Goal: Transaction & Acquisition: Book appointment/travel/reservation

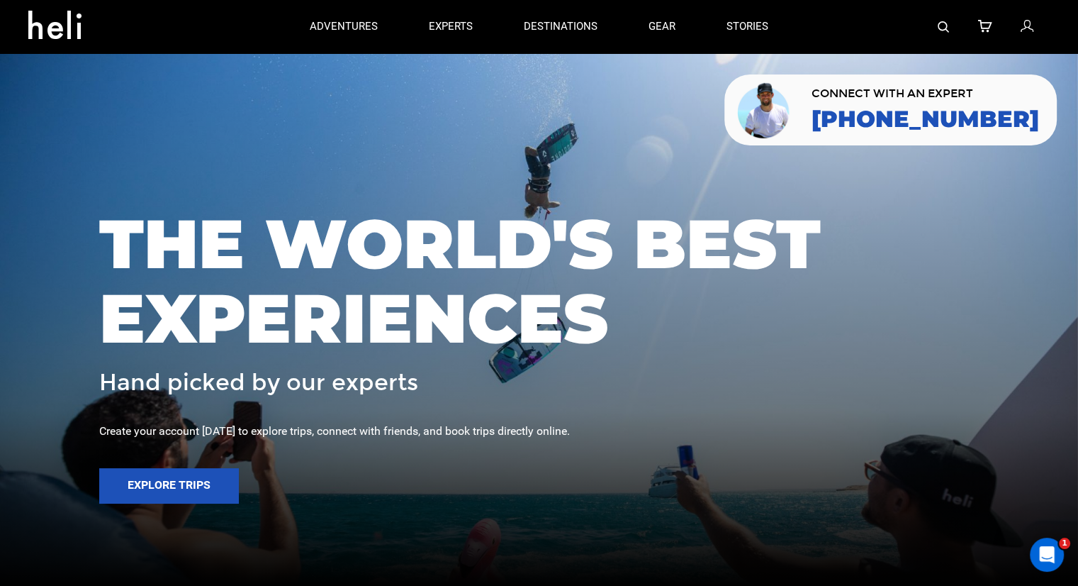
click at [933, 30] on div at bounding box center [922, 26] width 256 height 53
click at [939, 28] on img at bounding box center [943, 26] width 11 height 11
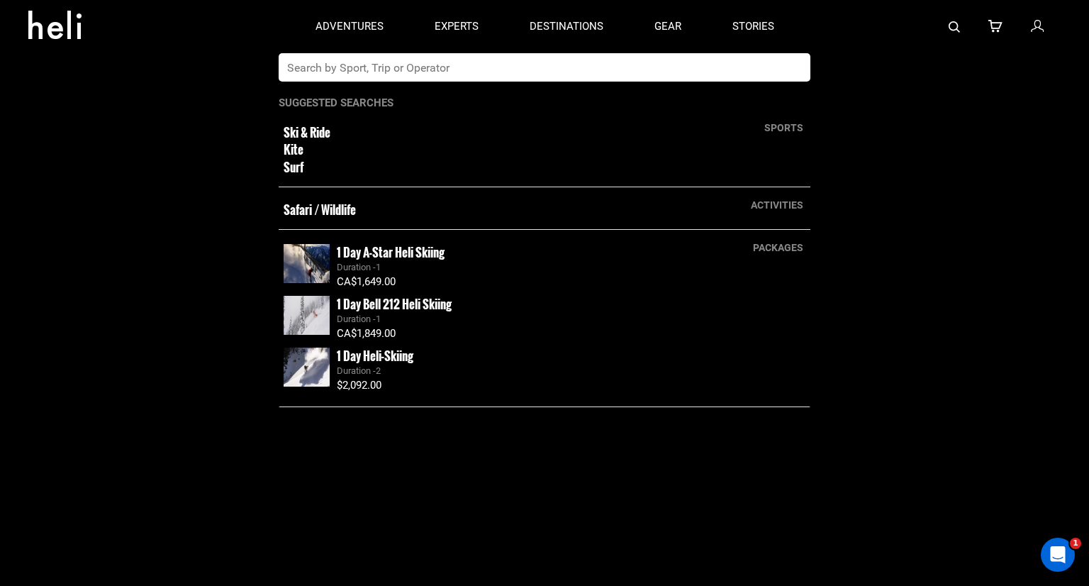
click at [580, 72] on input "text" at bounding box center [530, 67] width 503 height 28
type input "iceland"
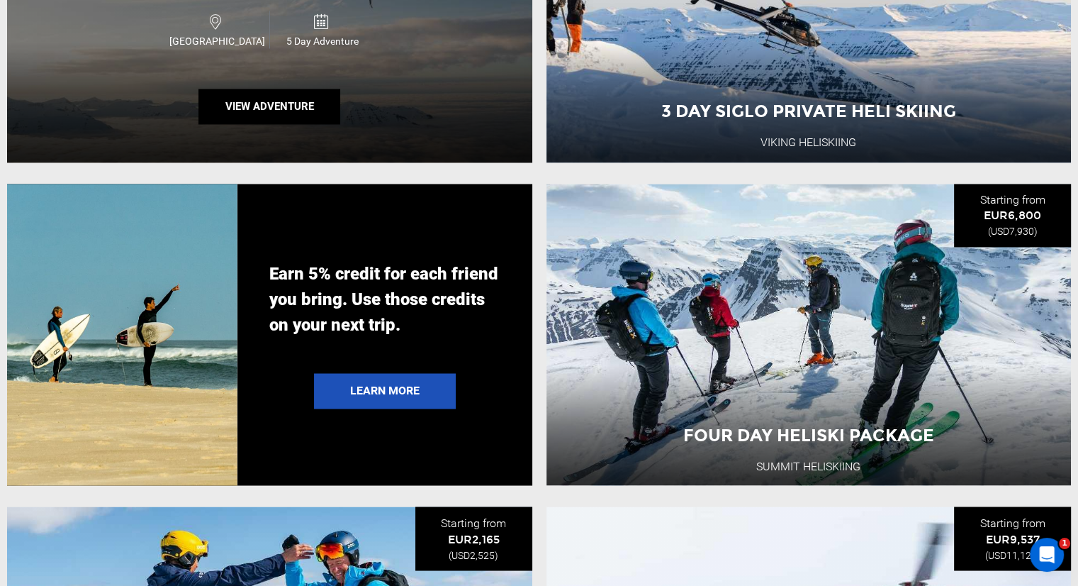
scroll to position [2339, 0]
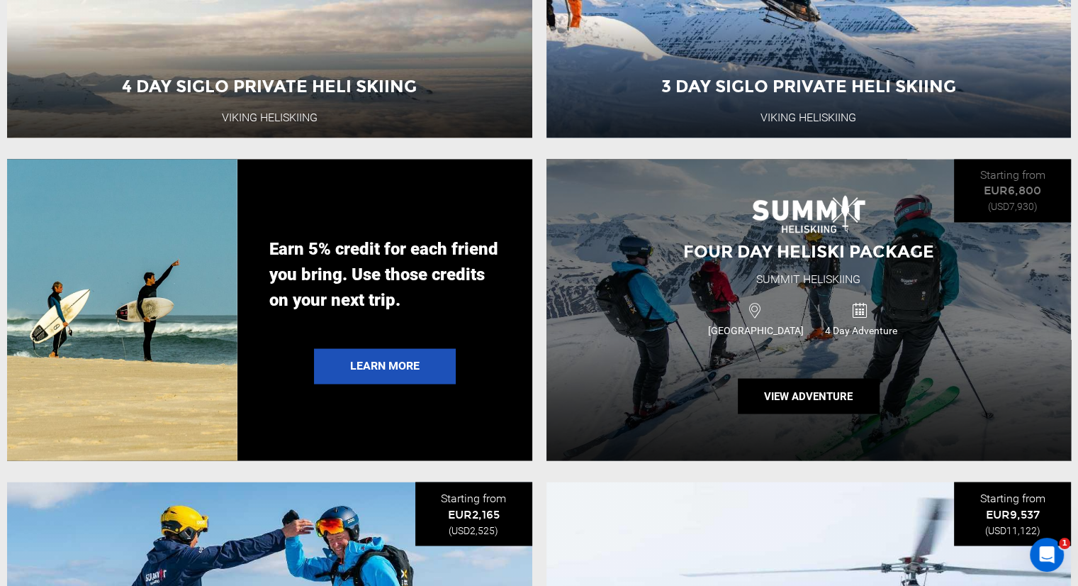
click at [706, 242] on div "Four Day Heliski Package Summit Heliskiing [GEOGRAPHIC_DATA] 4 Day Adventure Vi…" at bounding box center [809, 310] width 525 height 302
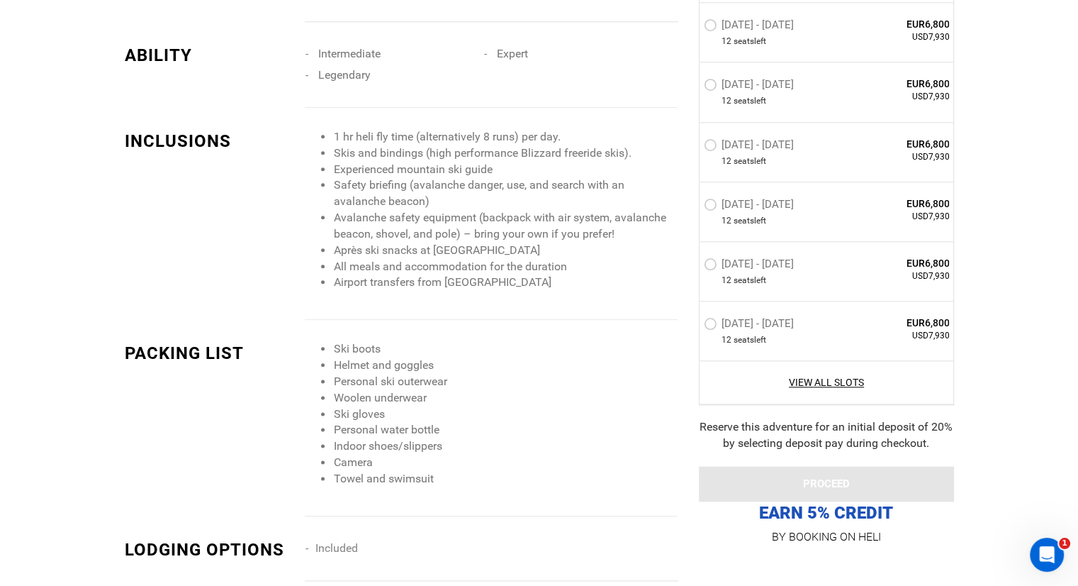
scroll to position [1843, 0]
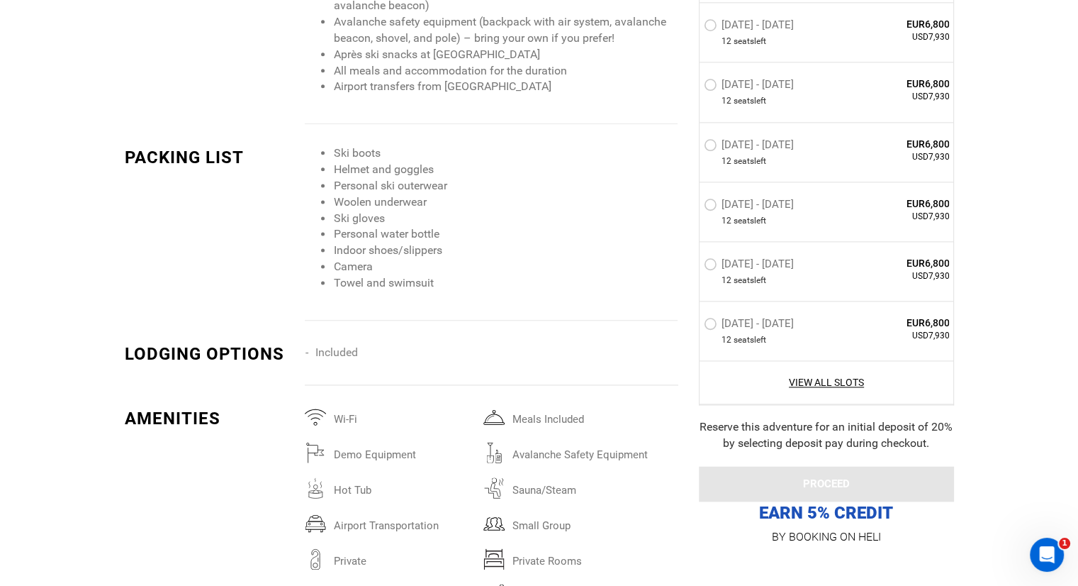
click at [813, 374] on div "View All Slots" at bounding box center [827, 382] width 254 height 44
click at [813, 377] on link "View All Slots" at bounding box center [827, 382] width 246 height 14
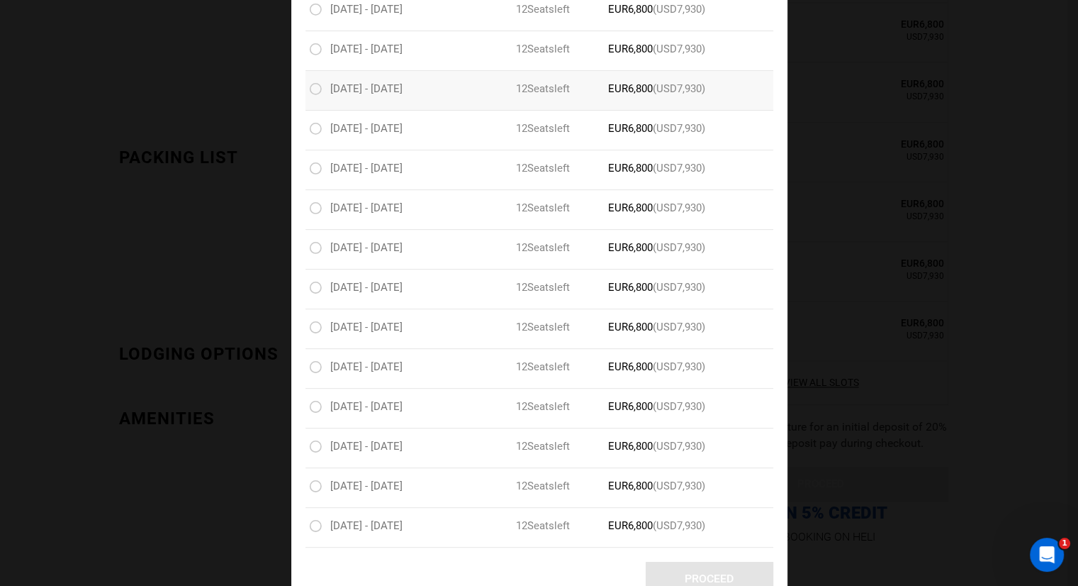
scroll to position [412, 0]
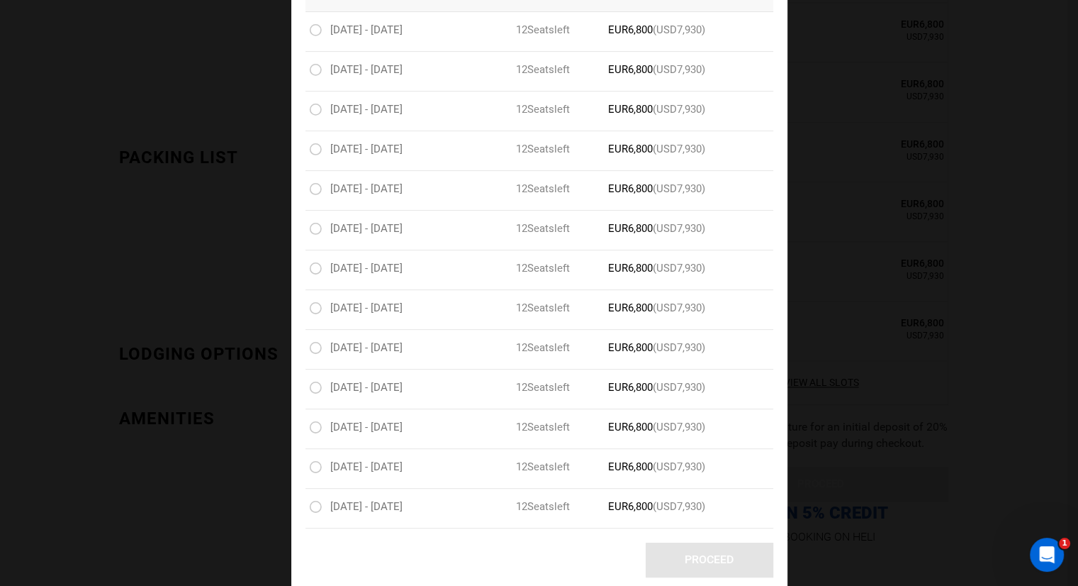
type input "iceland"
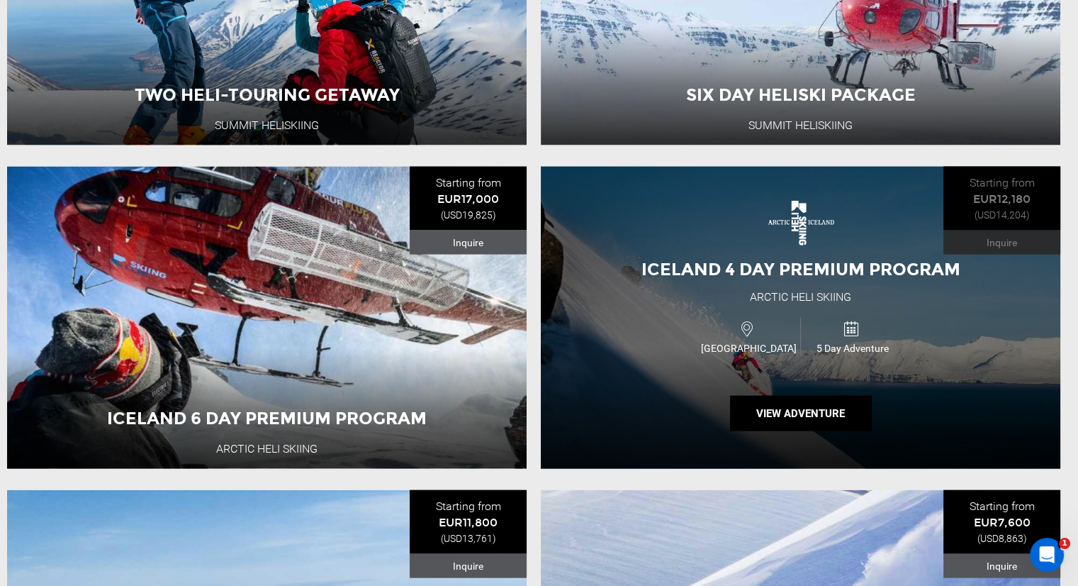
scroll to position [3332, 0]
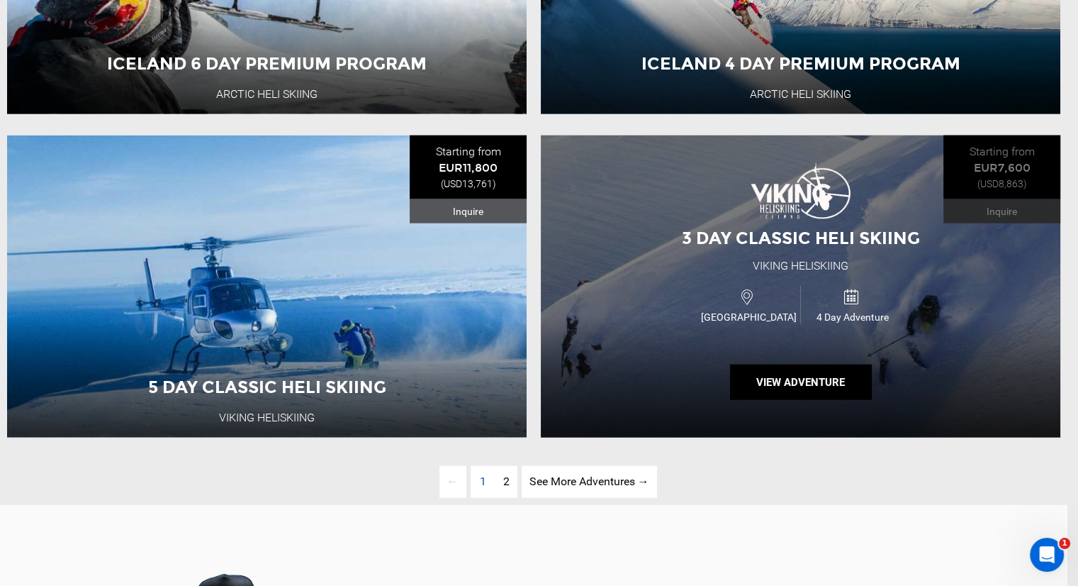
click at [651, 289] on div "3 Day Classic Heli Skiing Viking Heliskiing [GEOGRAPHIC_DATA] 4 Day Adventure V…" at bounding box center [801, 286] width 520 height 302
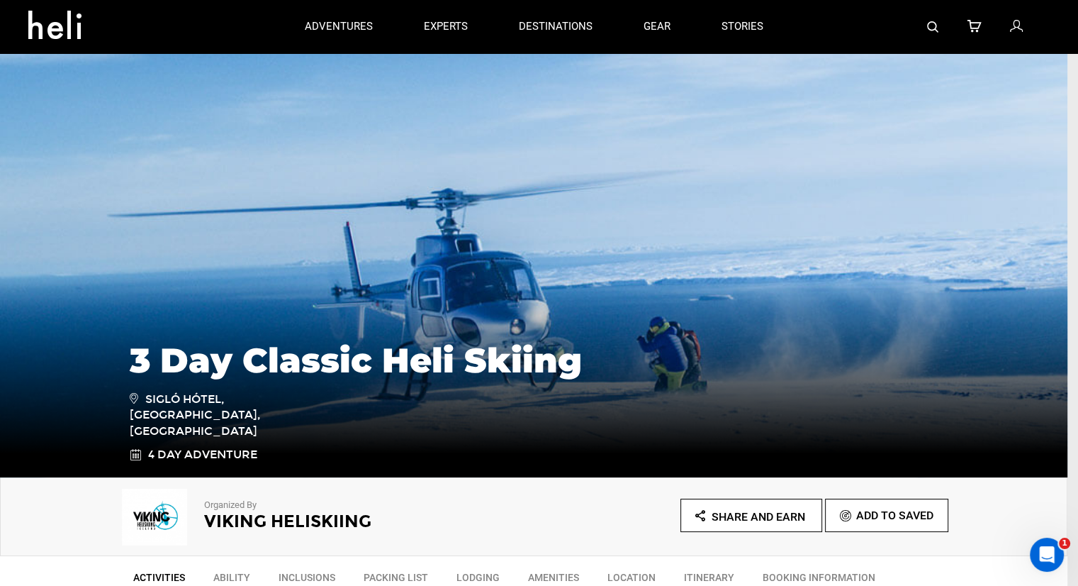
click at [936, 23] on img at bounding box center [932, 26] width 11 height 11
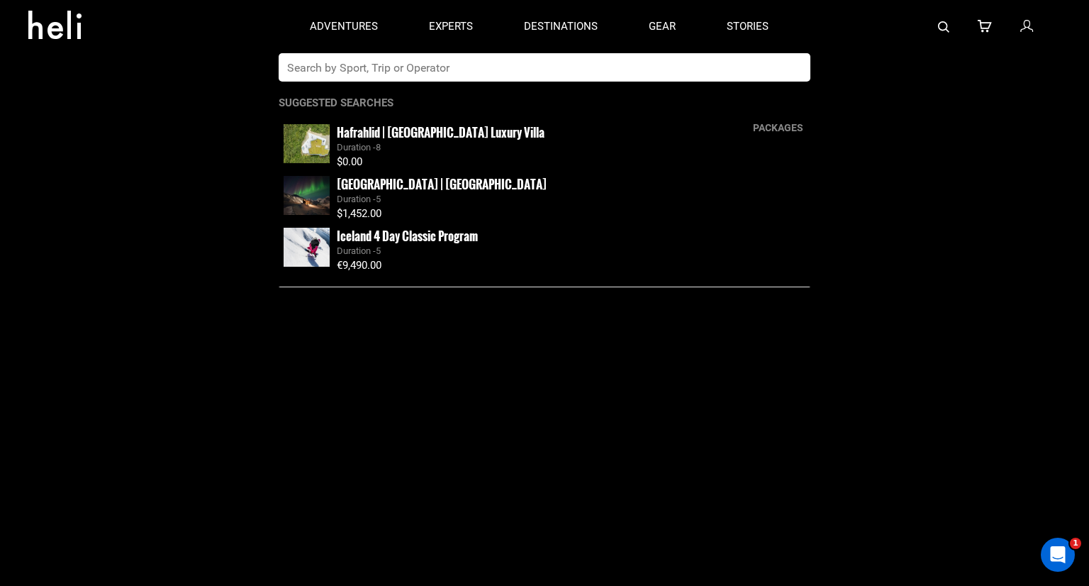
click at [512, 72] on input "text" at bounding box center [530, 67] width 503 height 28
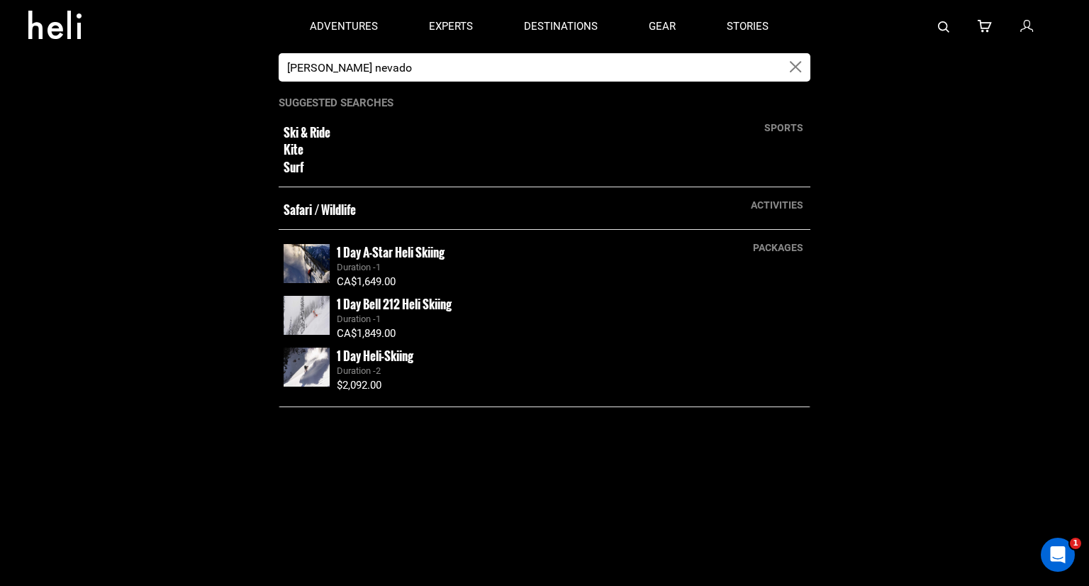
type input "[PERSON_NAME] nevado"
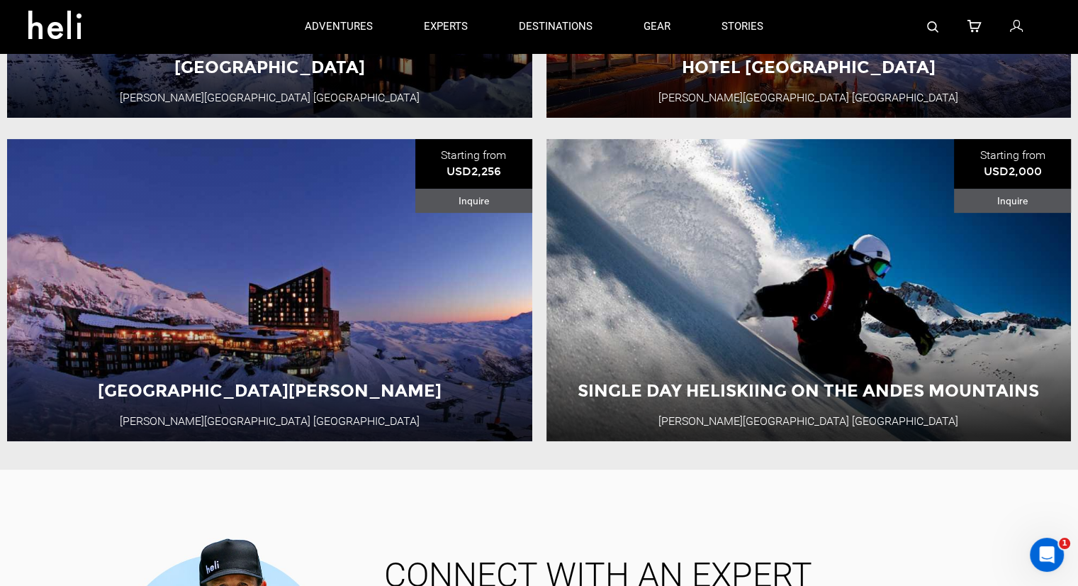
scroll to position [71, 0]
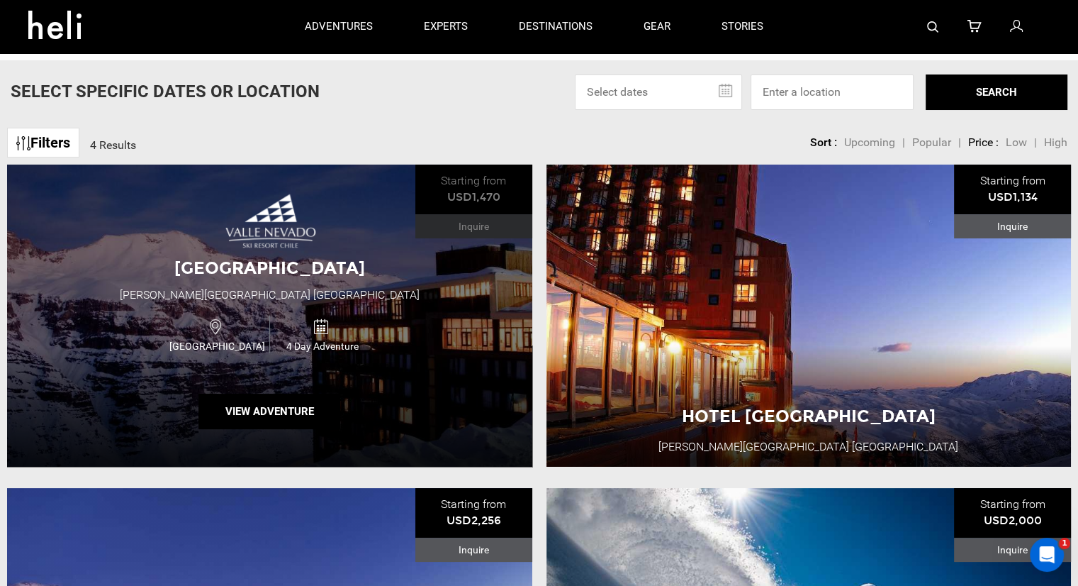
click at [130, 291] on div "Hotel [GEOGRAPHIC_DATA][PERSON_NAME] [GEOGRAPHIC_DATA] [GEOGRAPHIC_DATA] 4 Day …" at bounding box center [269, 315] width 525 height 302
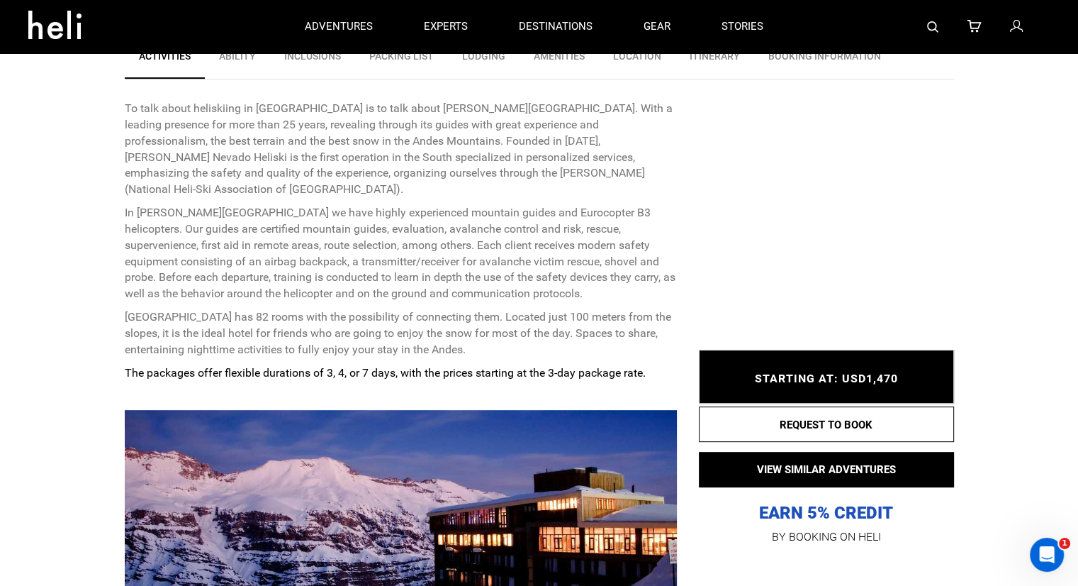
scroll to position [496, 0]
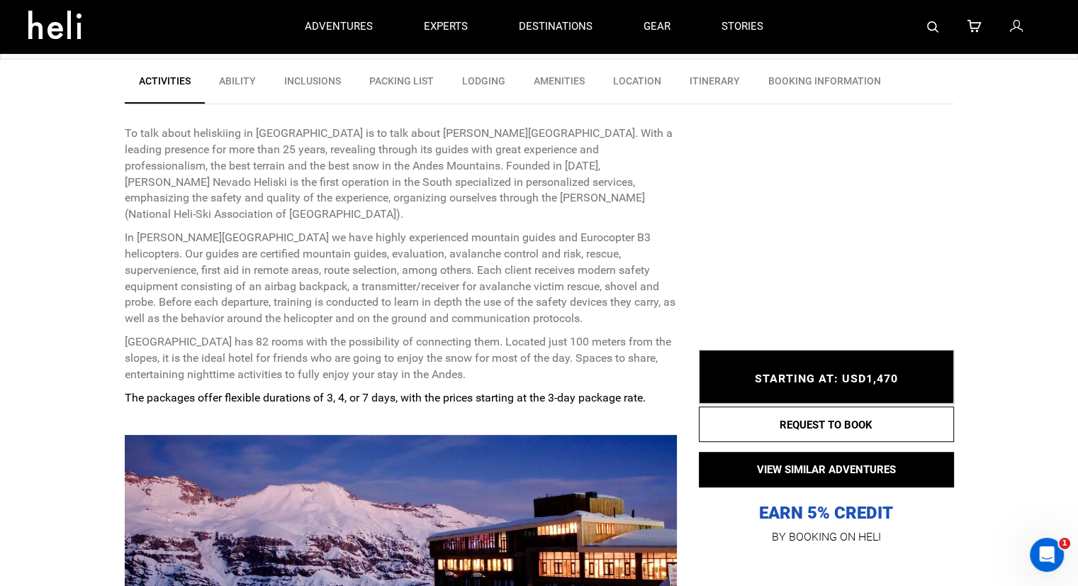
click at [935, 16] on link at bounding box center [932, 26] width 11 height 53
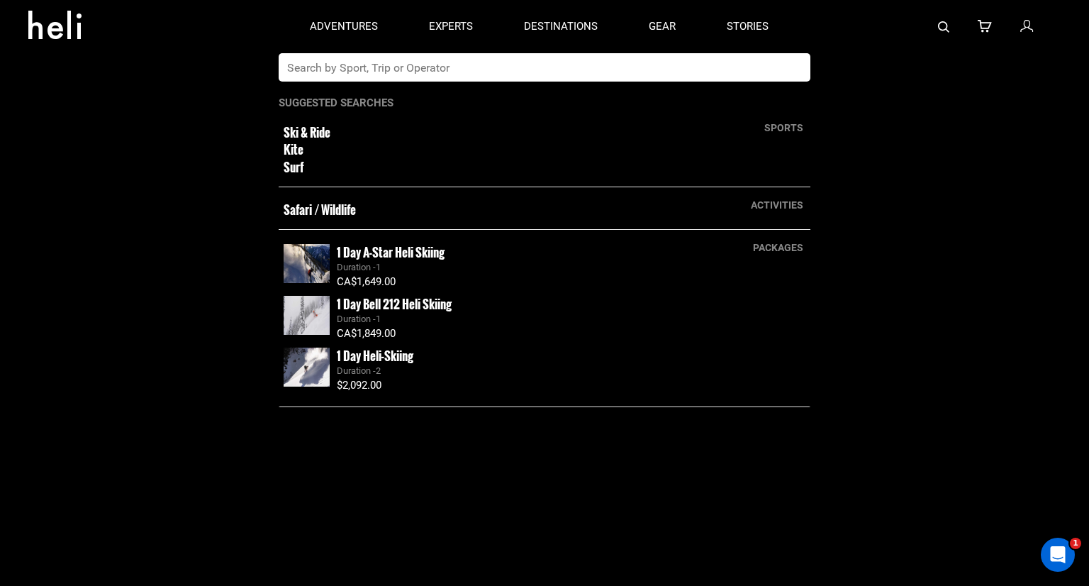
click at [629, 49] on div "adventures experts destinations gear stories" at bounding box center [539, 26] width 510 height 53
click at [622, 57] on input "text" at bounding box center [530, 67] width 503 height 28
type input "[GEOGRAPHIC_DATA]"
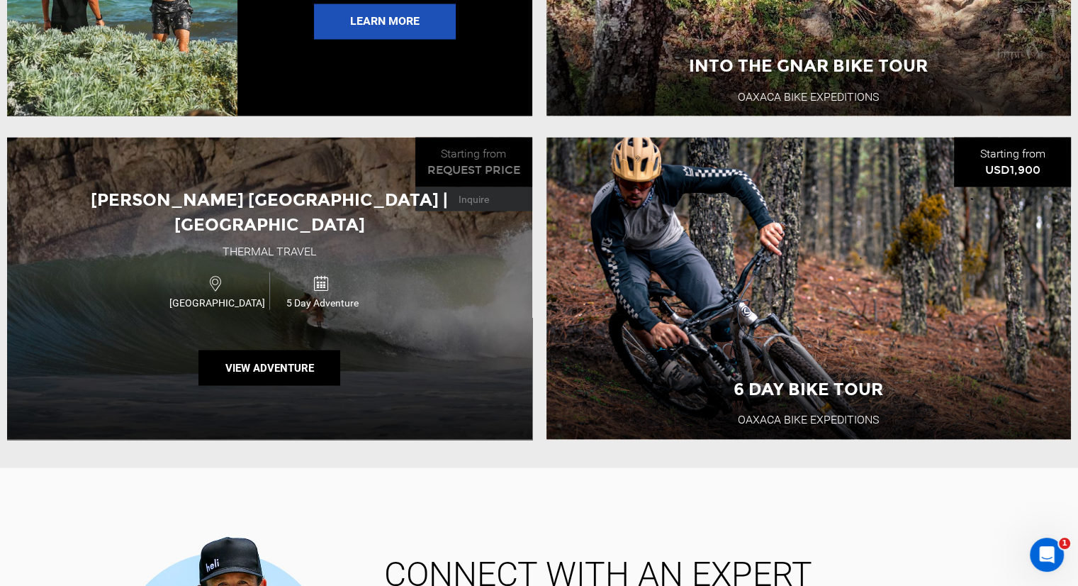
scroll to position [2694, 0]
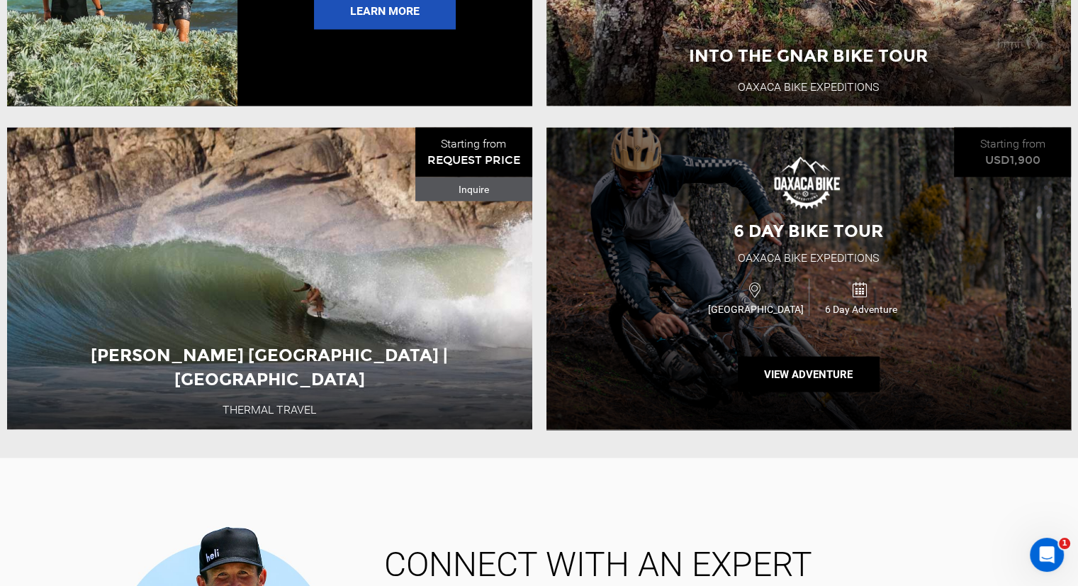
click at [845, 240] on span "6 Day Bike Tour" at bounding box center [809, 230] width 150 height 21
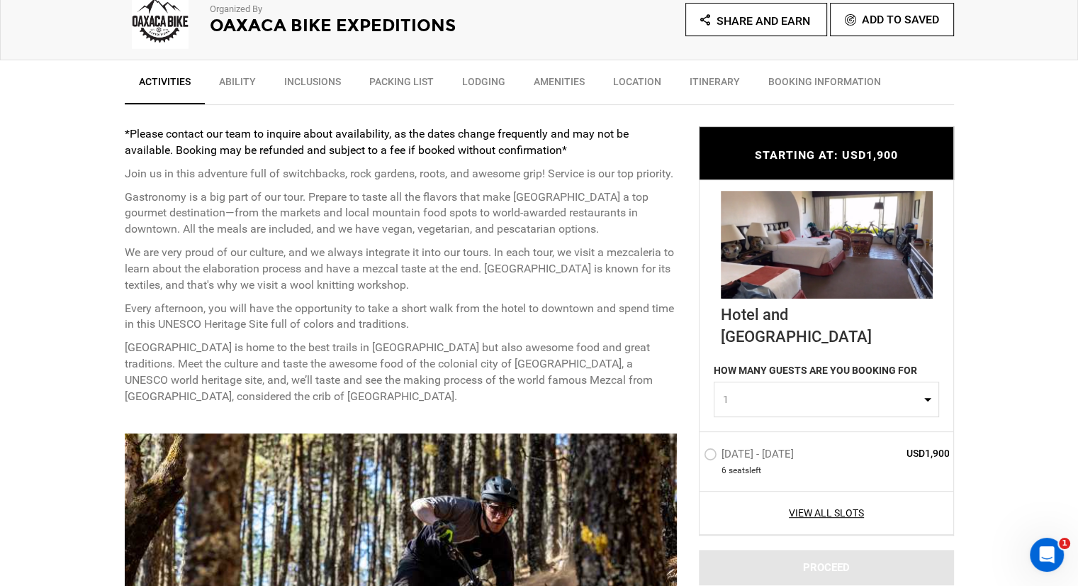
scroll to position [496, 0]
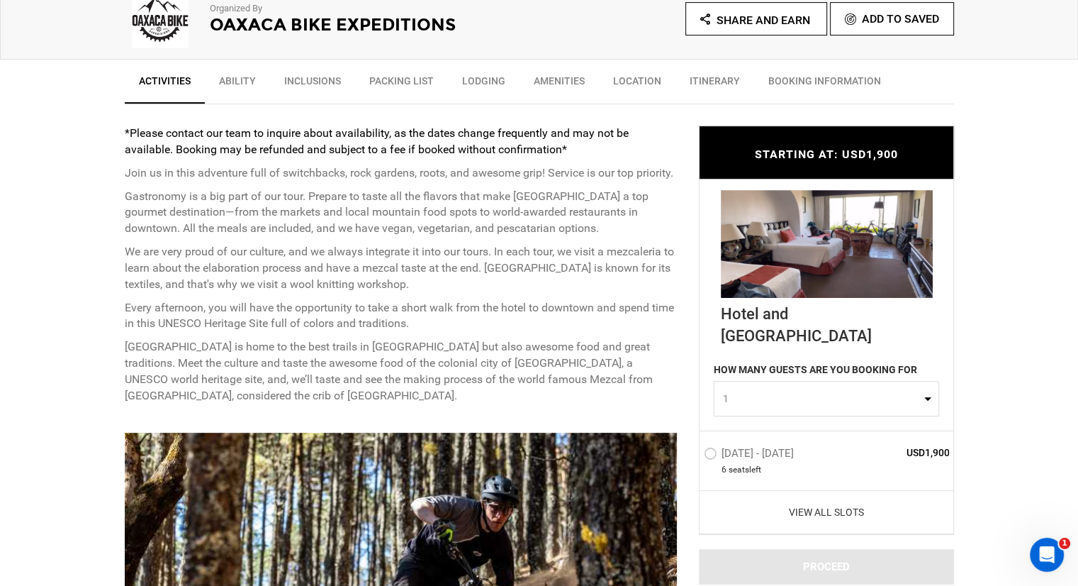
click at [814, 505] on link "View All Slots" at bounding box center [827, 512] width 246 height 14
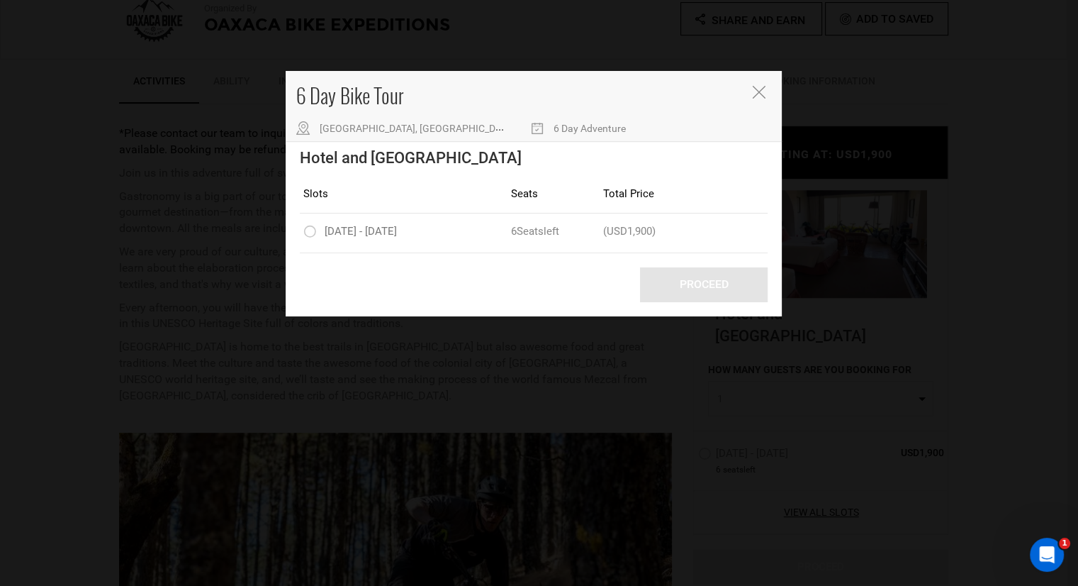
click at [757, 91] on icon "Close" at bounding box center [758, 92] width 13 height 13
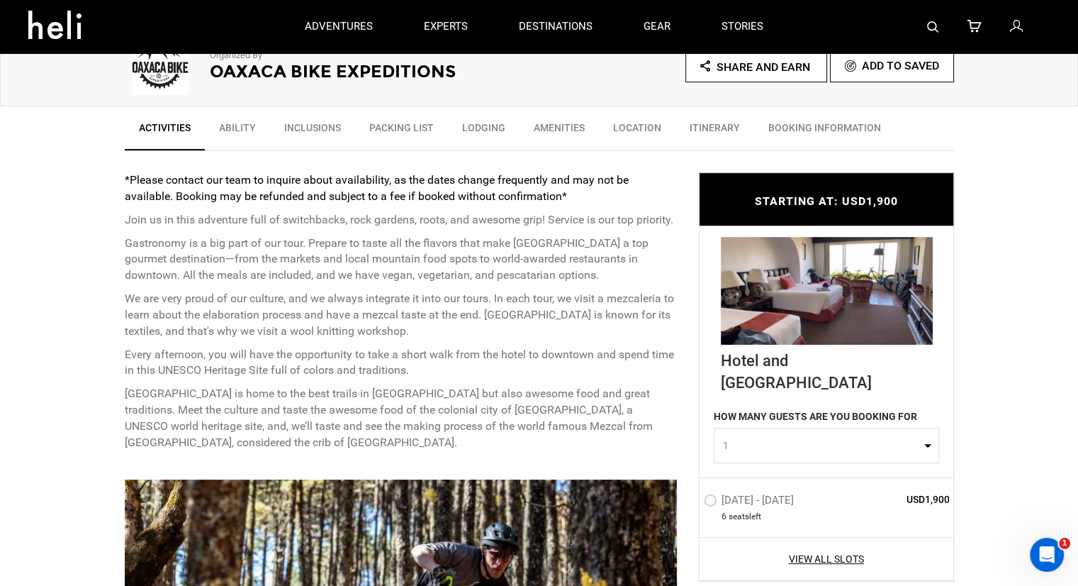
scroll to position [0, 0]
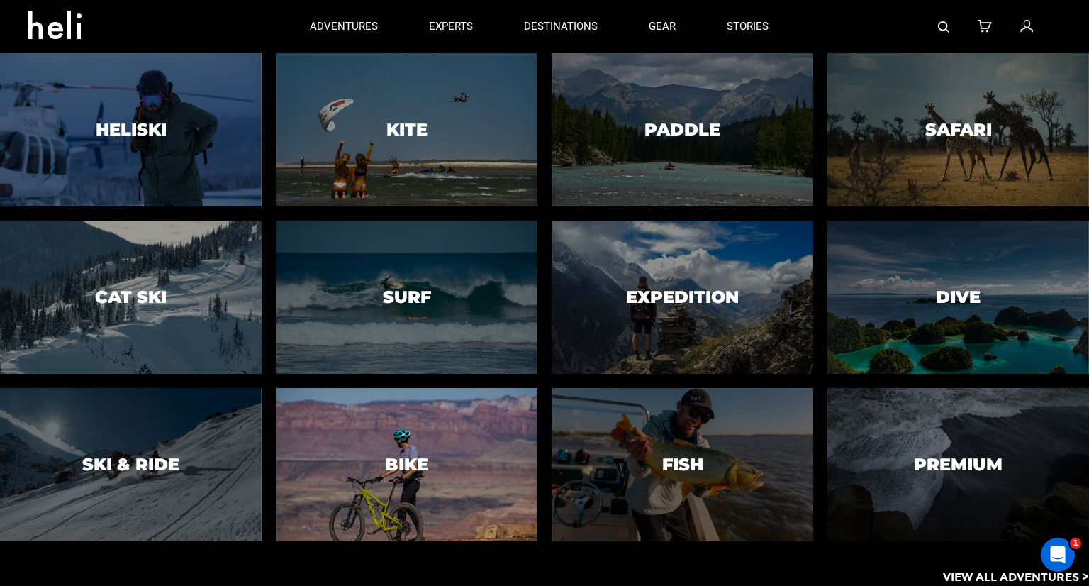
click at [359, 415] on div at bounding box center [406, 464] width 267 height 156
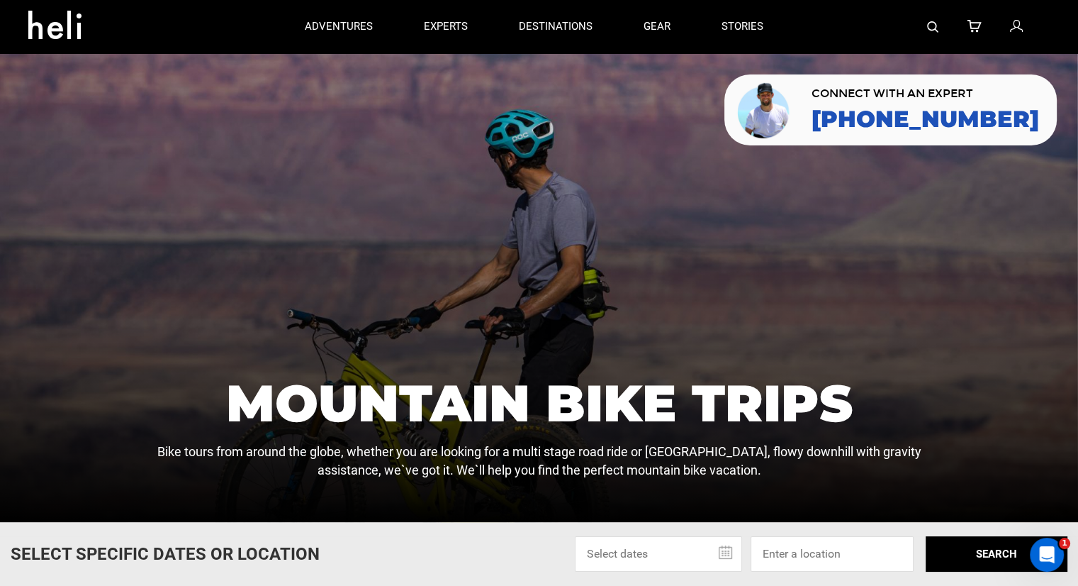
click at [936, 27] on img at bounding box center [932, 26] width 11 height 11
click at [930, 29] on img at bounding box center [932, 26] width 11 height 11
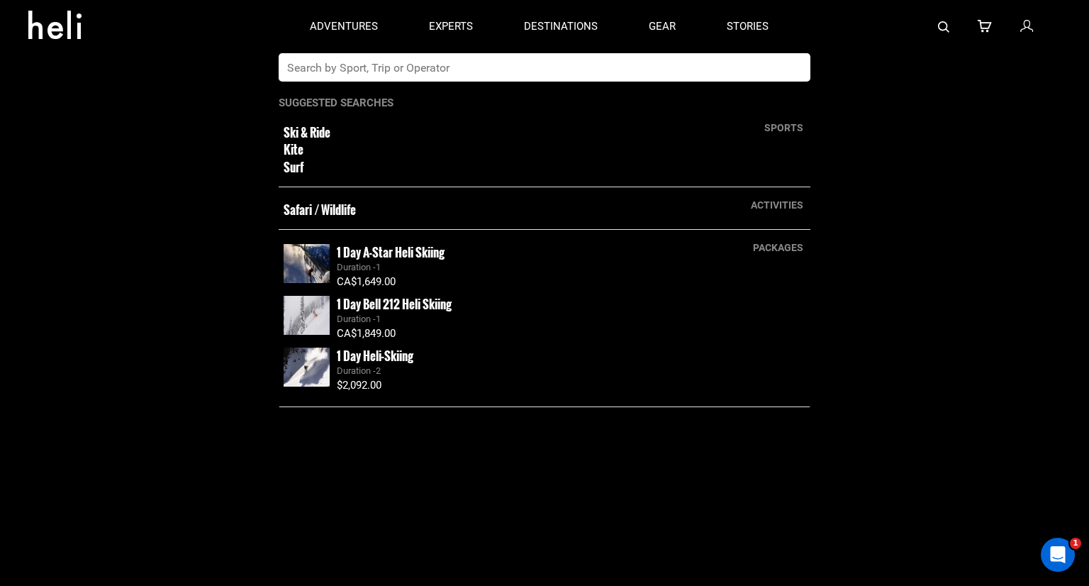
click at [476, 66] on input "text" at bounding box center [530, 67] width 503 height 28
type input "ulum"
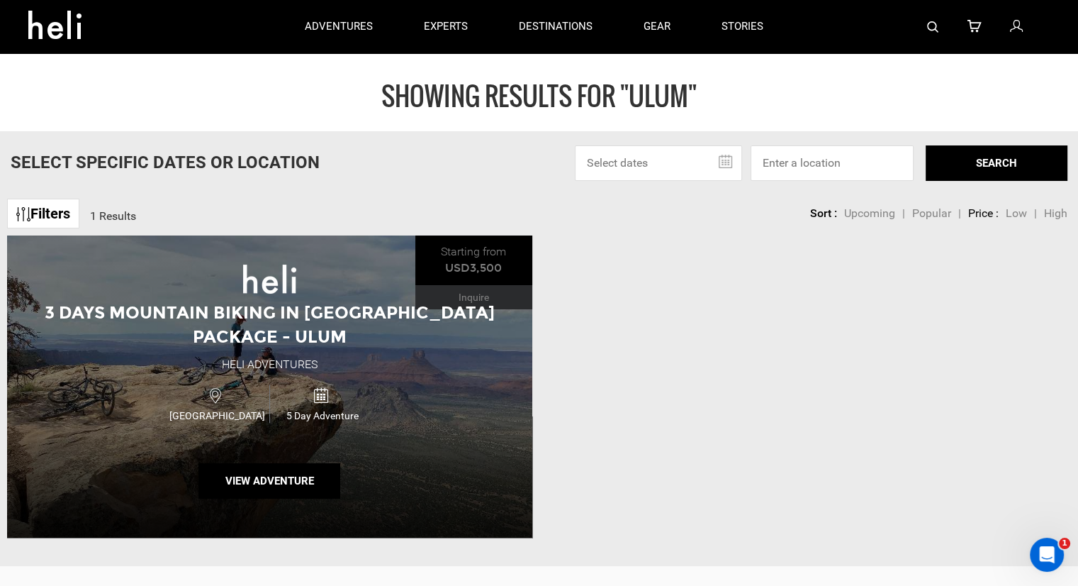
click at [319, 379] on div "USA 5 Day Adventure" at bounding box center [269, 402] width 315 height 47
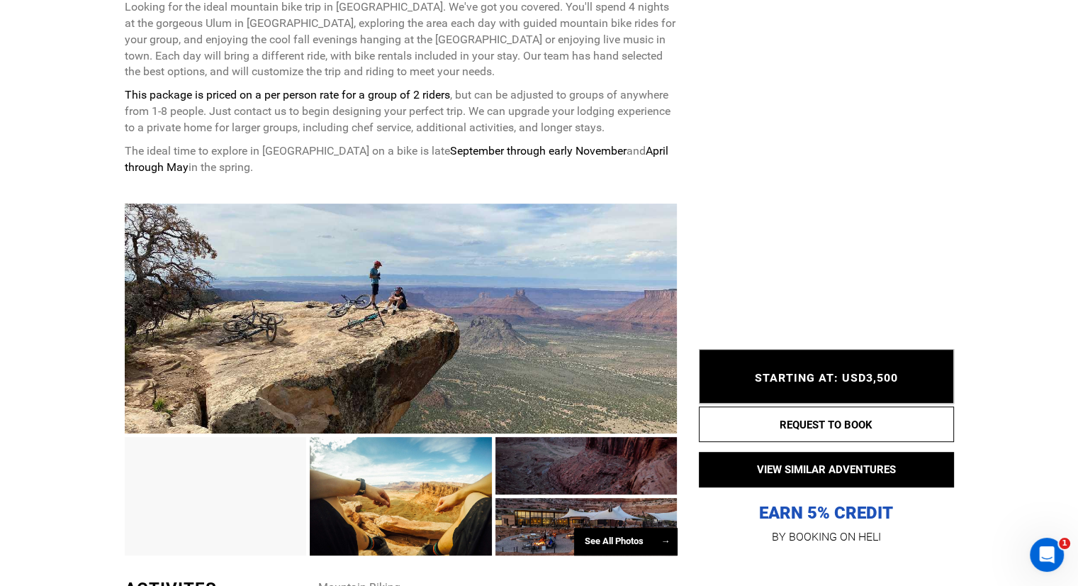
scroll to position [638, 0]
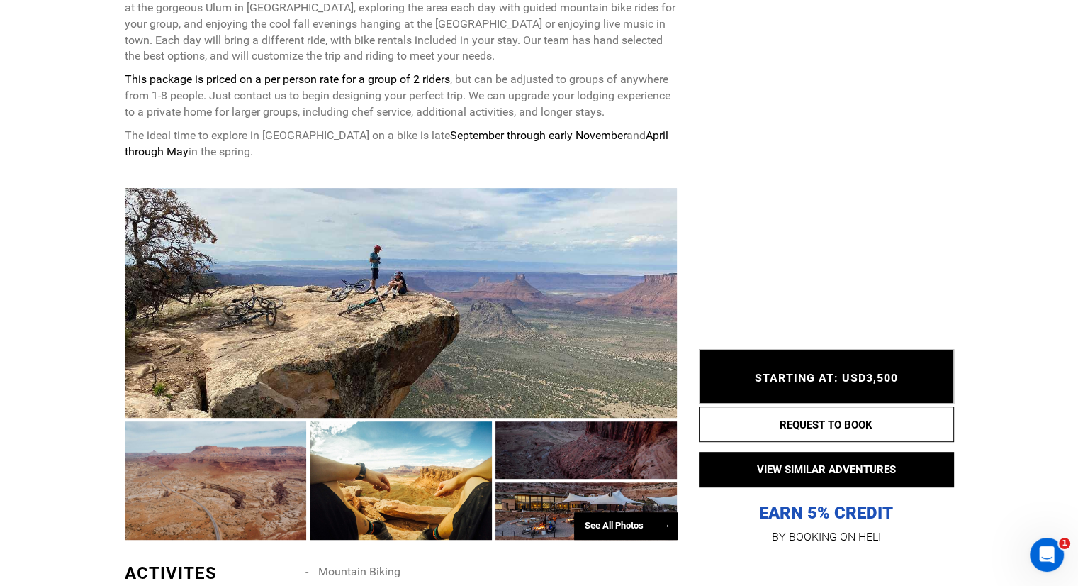
click at [549, 486] on div at bounding box center [586, 510] width 182 height 57
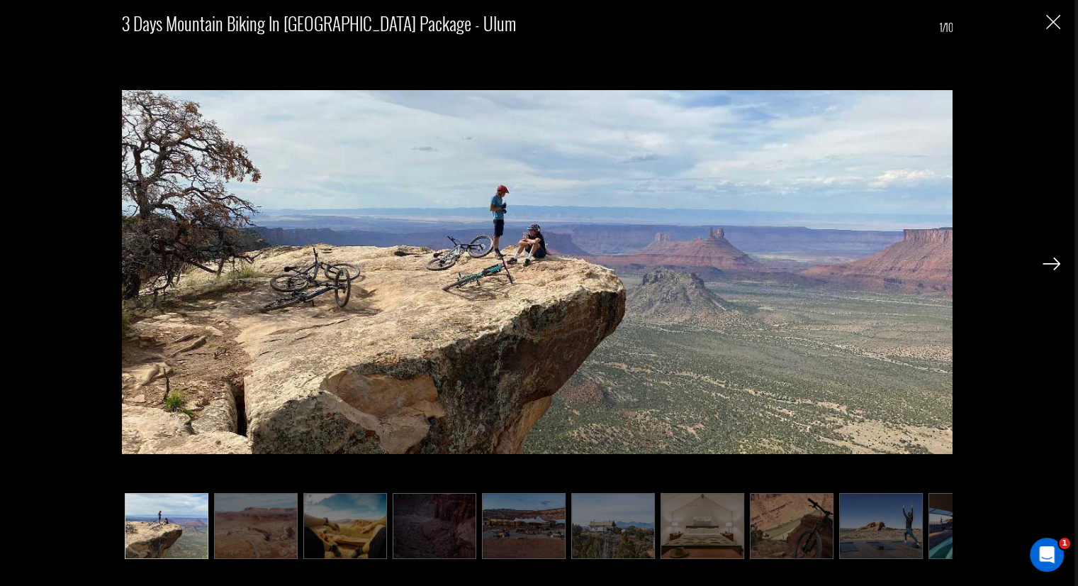
click at [678, 528] on img at bounding box center [703, 526] width 84 height 66
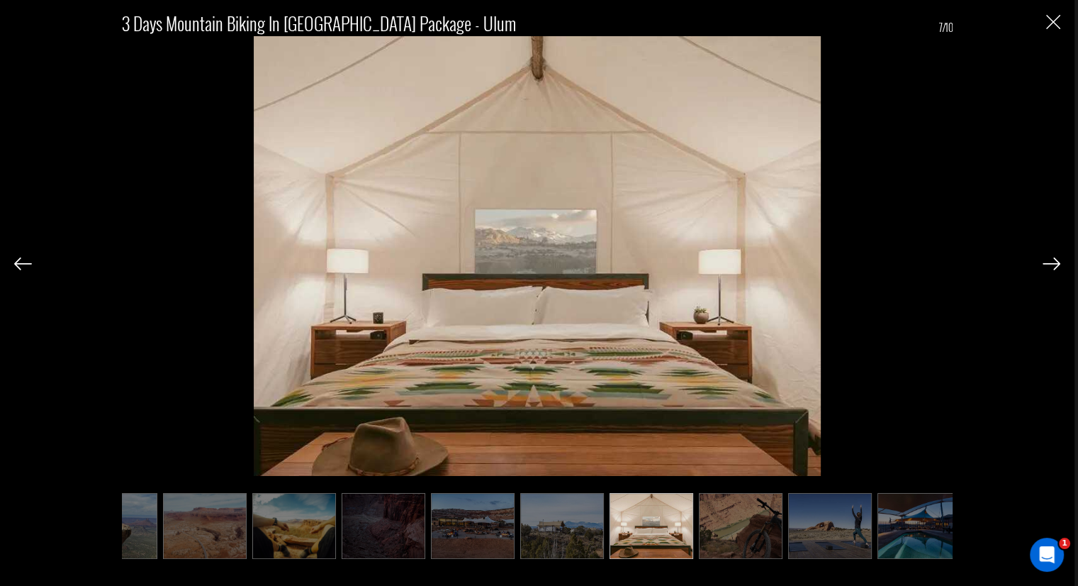
scroll to position [0, 62]
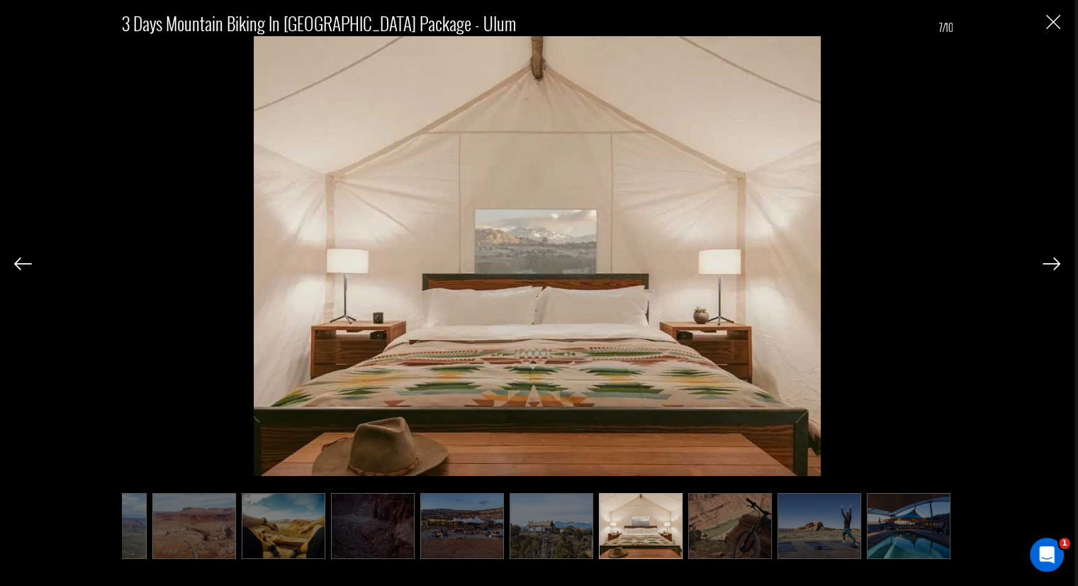
click at [678, 528] on img at bounding box center [641, 526] width 84 height 66
click at [693, 522] on img at bounding box center [730, 526] width 84 height 66
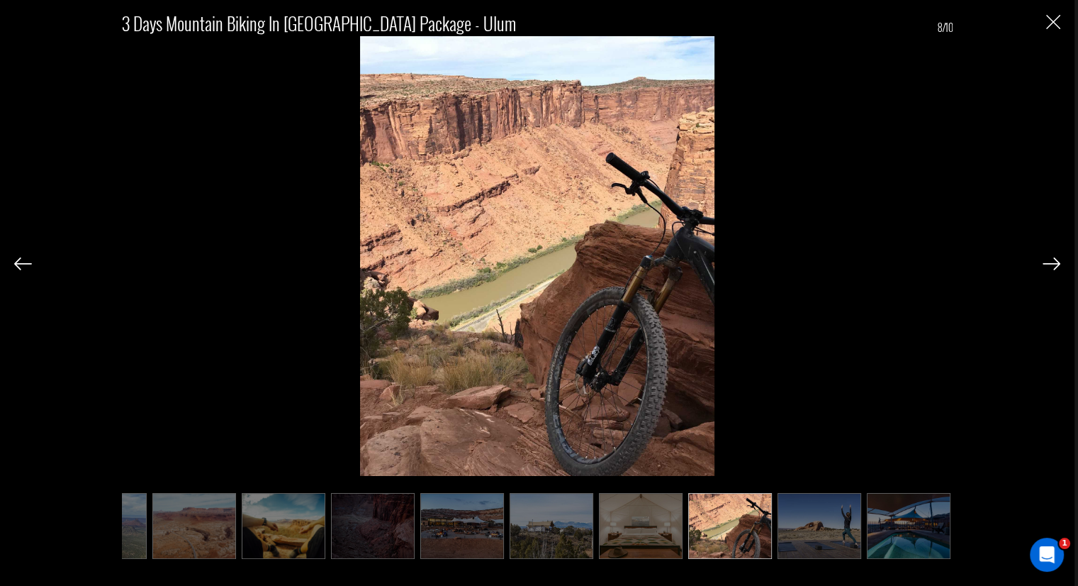
click at [759, 517] on img at bounding box center [730, 526] width 84 height 66
click at [469, 525] on img at bounding box center [462, 526] width 84 height 66
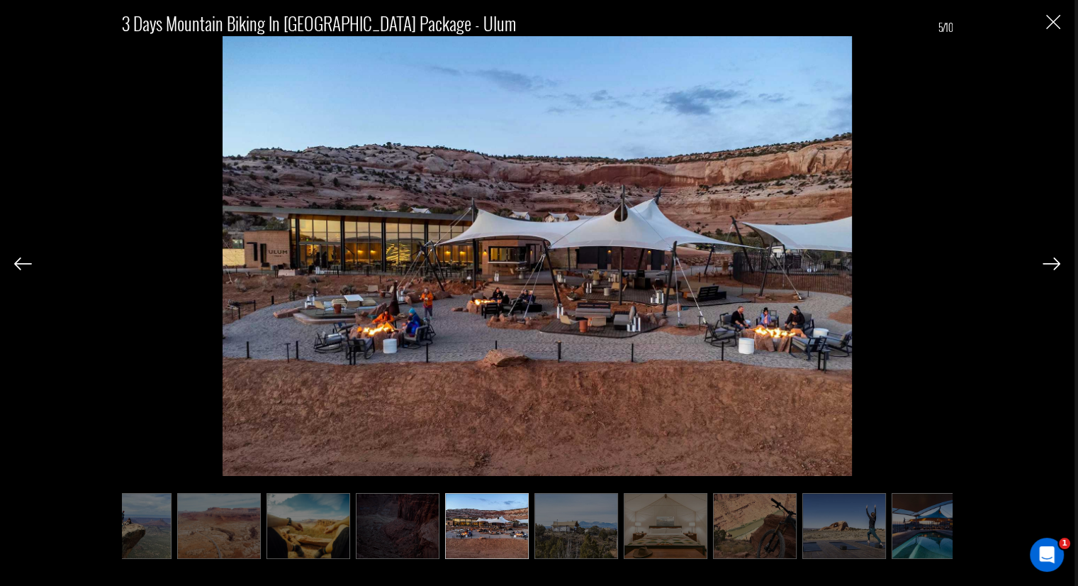
scroll to position [0, 0]
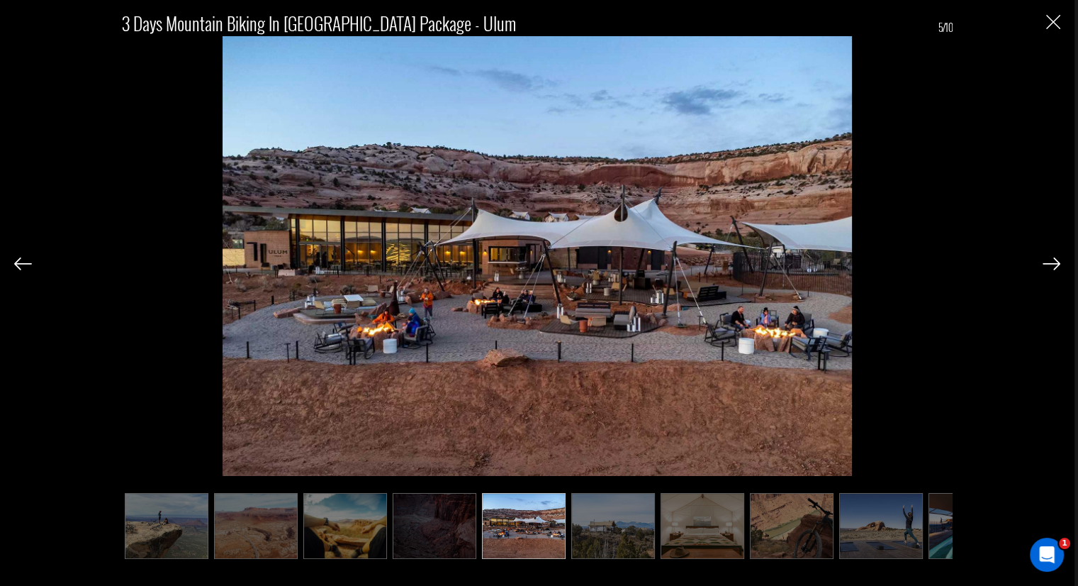
click at [828, 503] on img at bounding box center [792, 526] width 84 height 66
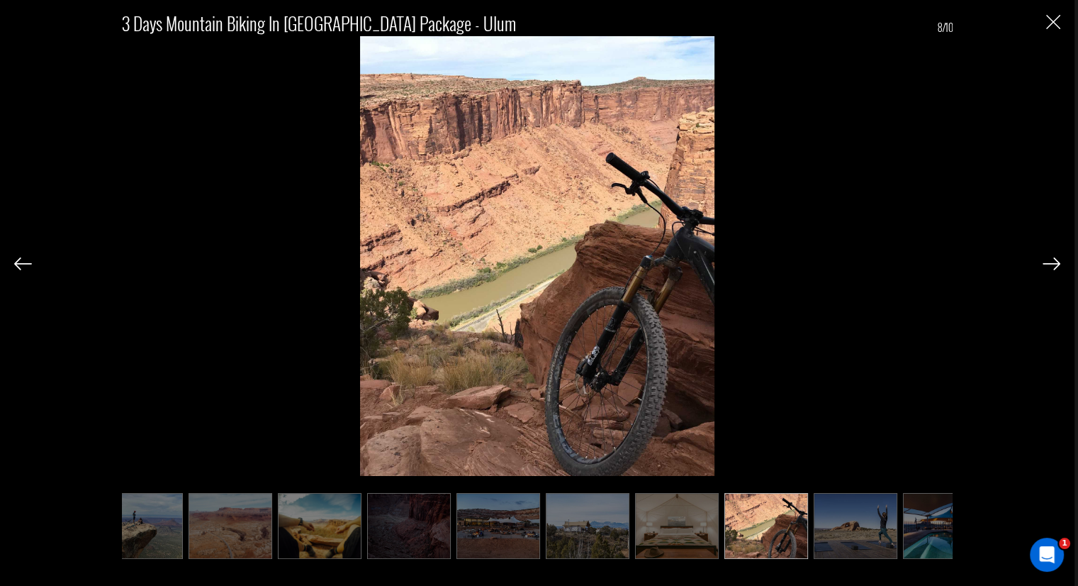
scroll to position [0, 62]
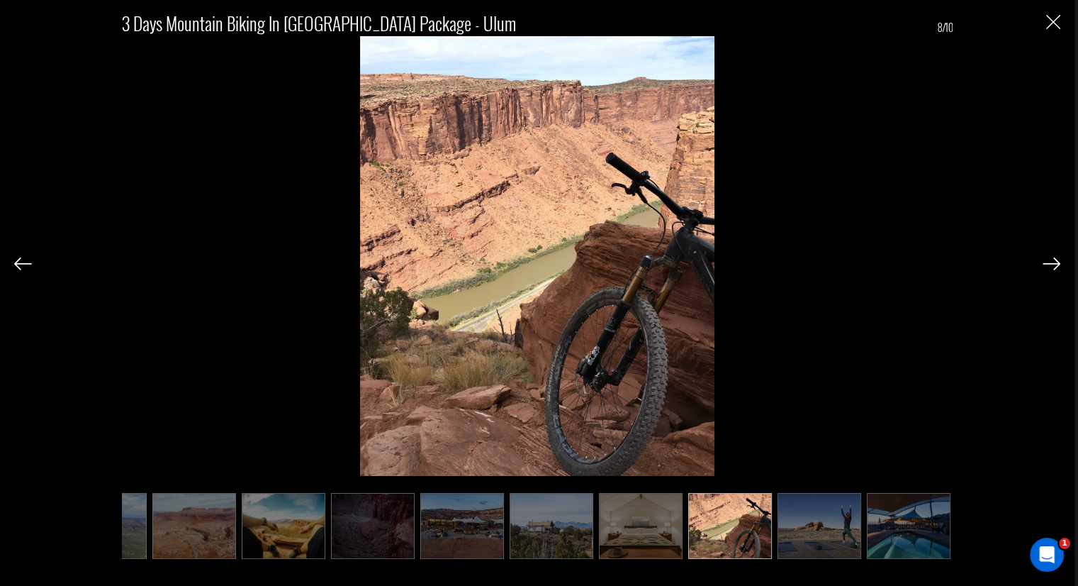
click at [825, 517] on img at bounding box center [820, 526] width 84 height 66
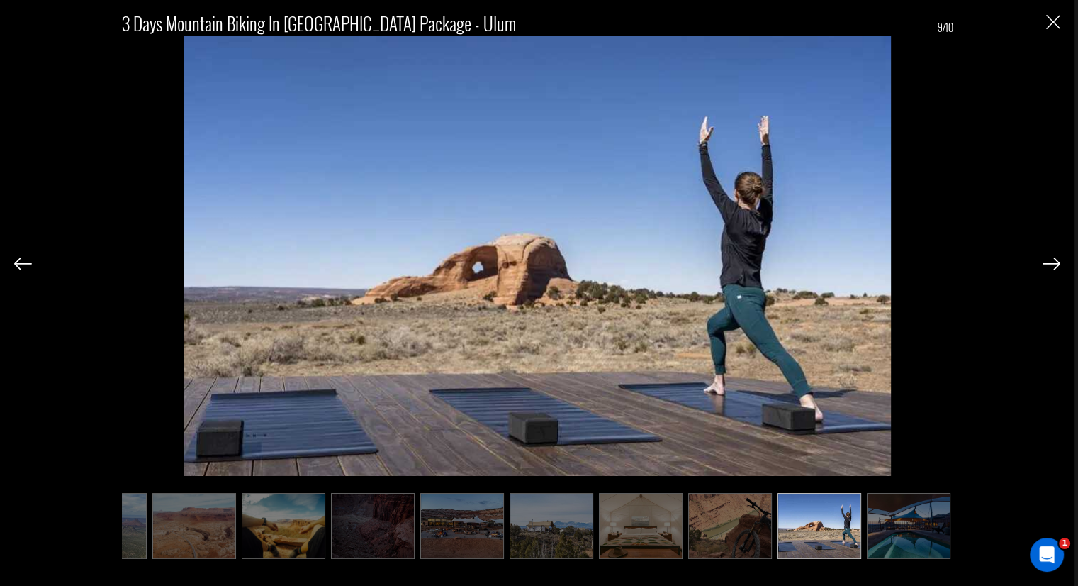
click at [825, 518] on img at bounding box center [820, 526] width 84 height 66
click at [845, 525] on img at bounding box center [820, 526] width 84 height 66
click at [909, 525] on img at bounding box center [909, 526] width 84 height 66
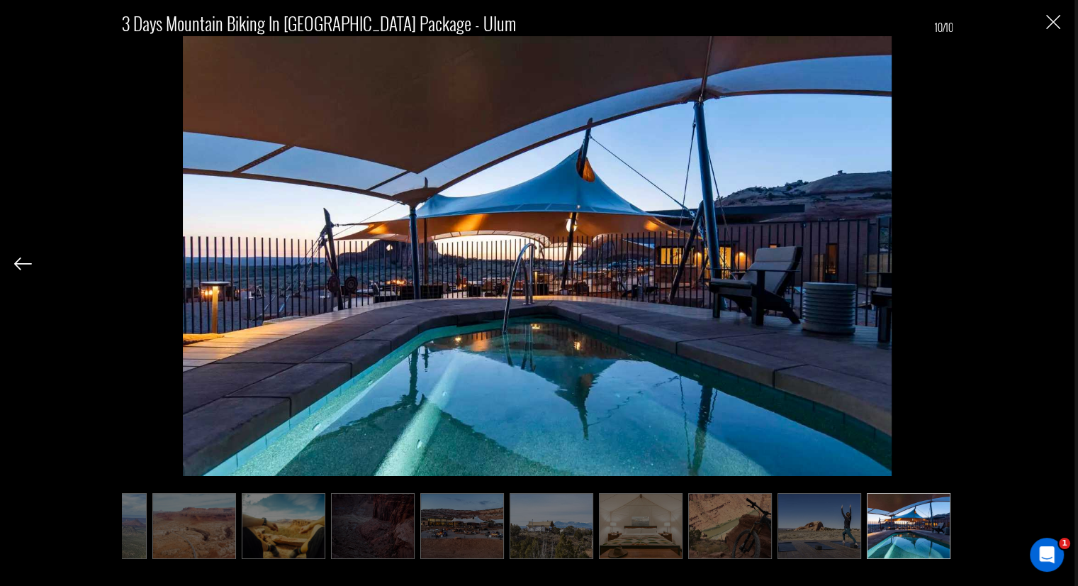
click at [1055, 21] on img "Close" at bounding box center [1053, 22] width 14 height 14
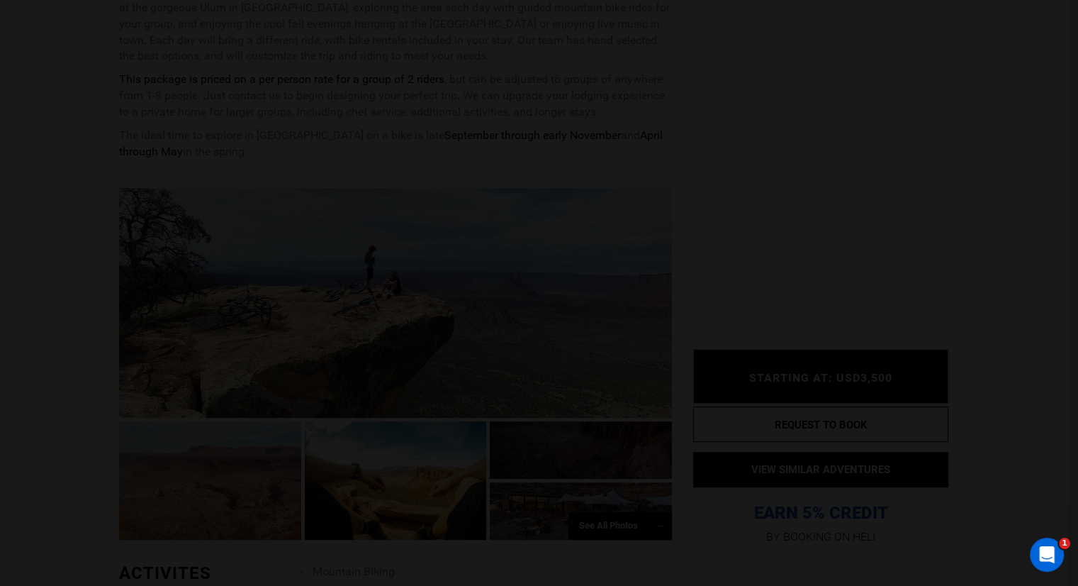
scroll to position [0, 0]
